Goal: Browse casually: Explore the website without a specific task or goal

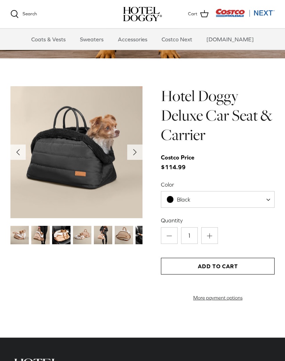
scroll to position [603, 0]
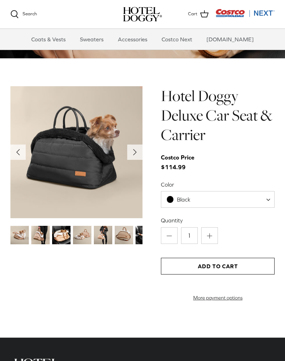
click at [42, 235] on img at bounding box center [40, 235] width 18 height 18
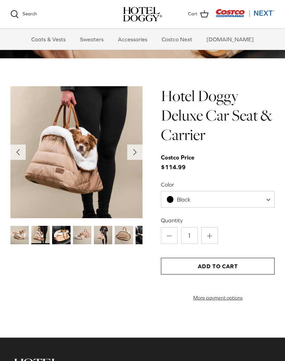
click at [60, 237] on img at bounding box center [61, 235] width 18 height 18
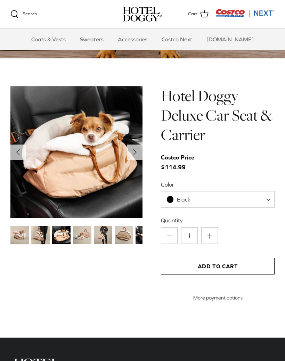
click at [82, 237] on img at bounding box center [82, 235] width 18 height 18
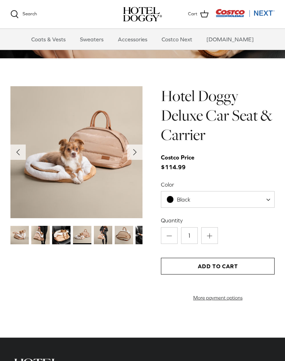
click at [102, 240] on img at bounding box center [103, 235] width 18 height 18
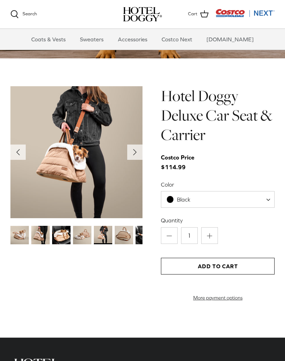
click at [121, 234] on img at bounding box center [124, 235] width 18 height 18
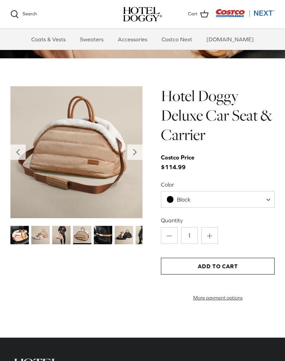
click at [99, 238] on img at bounding box center [103, 235] width 18 height 18
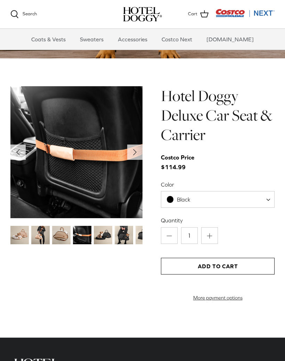
click at [103, 236] on img at bounding box center [103, 235] width 18 height 18
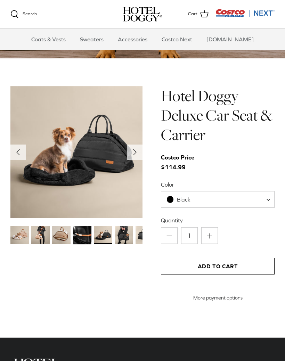
click at [124, 233] on img at bounding box center [124, 235] width 18 height 18
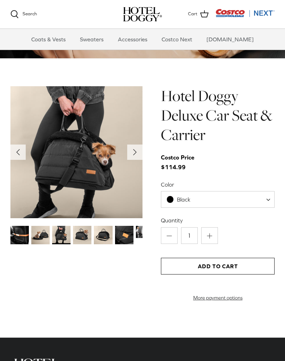
click at [81, 234] on img at bounding box center [82, 235] width 18 height 18
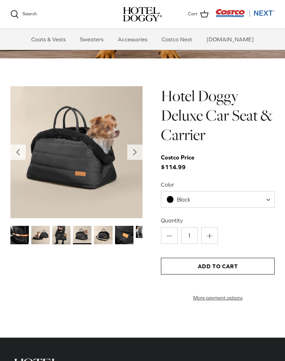
click at [104, 237] on img at bounding box center [103, 235] width 18 height 18
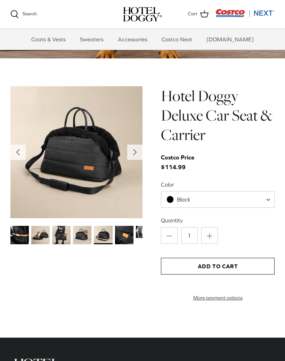
click at [123, 235] on img at bounding box center [124, 235] width 18 height 18
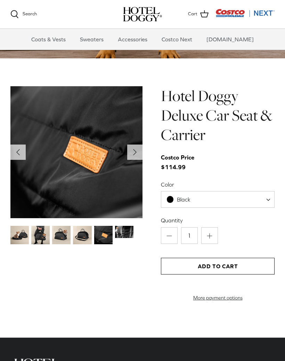
click at [120, 230] on img at bounding box center [124, 232] width 18 height 12
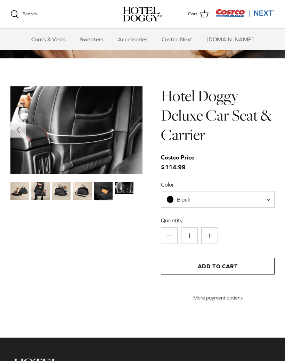
click at [273, 199] on span at bounding box center [270, 199] width 7 height 17
select select "Tan"
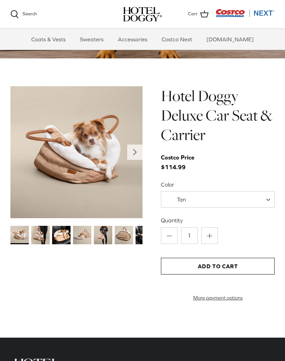
click at [134, 151] on polyline "Next" at bounding box center [134, 152] width 3 height 6
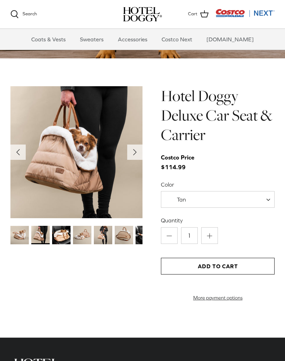
click at [138, 153] on icon "Right" at bounding box center [134, 152] width 11 height 11
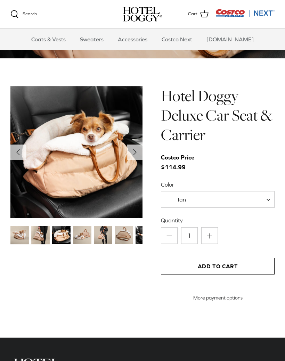
click at [138, 151] on icon "Right" at bounding box center [134, 152] width 11 height 11
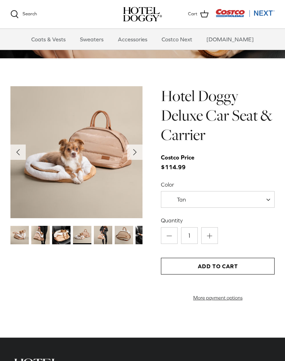
click at [135, 151] on polyline "Next" at bounding box center [134, 152] width 3 height 6
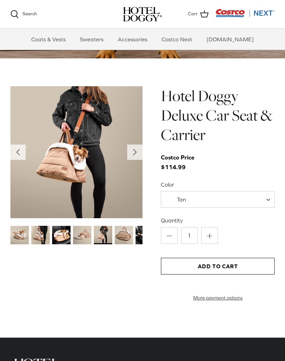
click at [138, 145] on button "Right" at bounding box center [134, 152] width 15 height 15
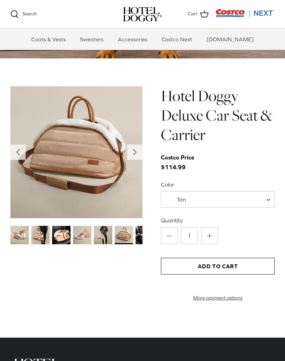
click at [139, 148] on icon "Right" at bounding box center [134, 152] width 11 height 11
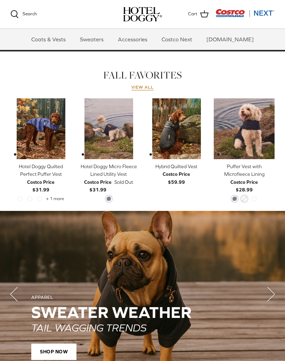
scroll to position [283, 0]
